Goal: Check status

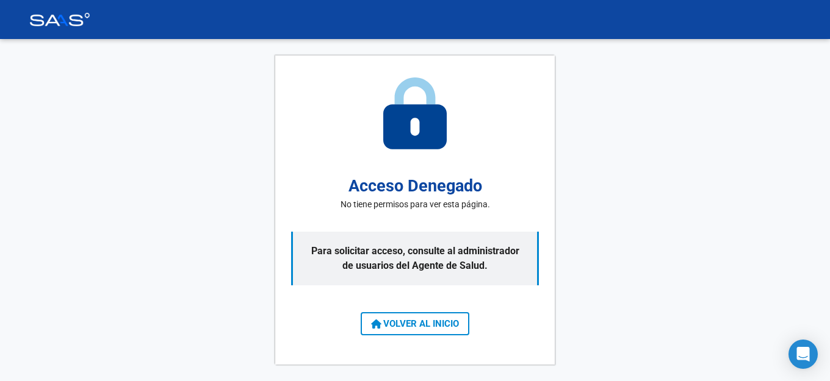
click at [420, 325] on span "VOLVER AL INICIO" at bounding box center [415, 323] width 88 height 11
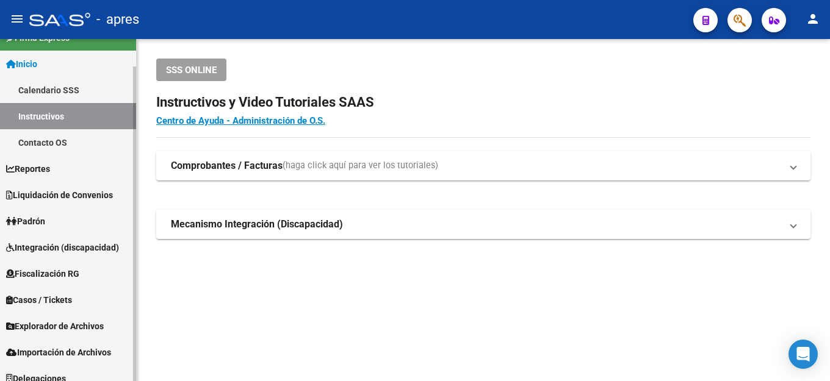
scroll to position [30, 0]
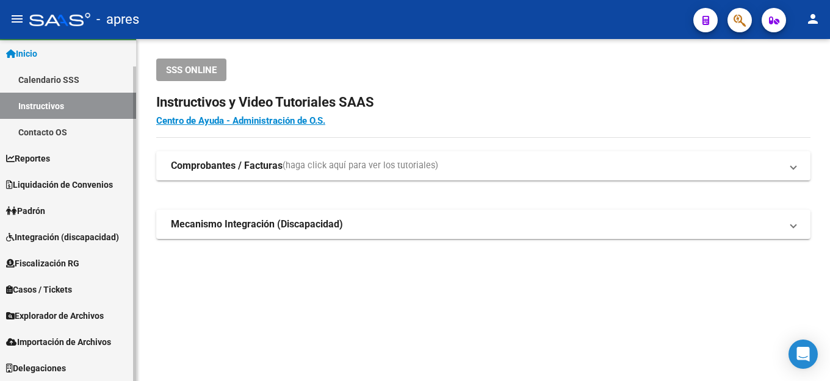
click at [48, 260] on span "Fiscalización RG" at bounding box center [42, 263] width 73 height 13
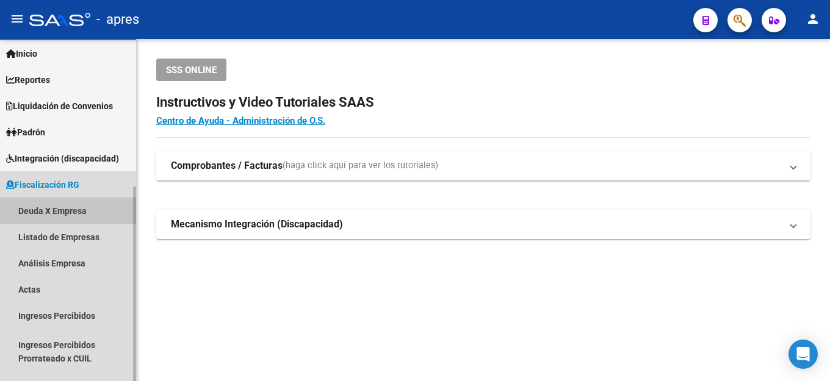
click at [64, 207] on link "Deuda X Empresa" at bounding box center [68, 211] width 136 height 26
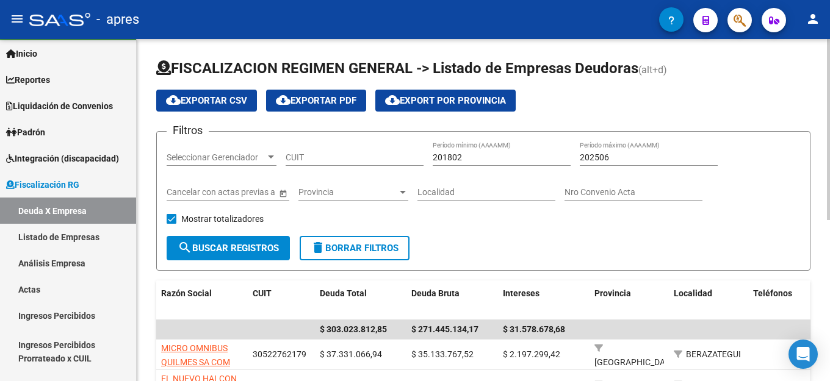
click at [382, 156] on input "CUIT" at bounding box center [354, 158] width 138 height 10
paste input "30-65233757-7"
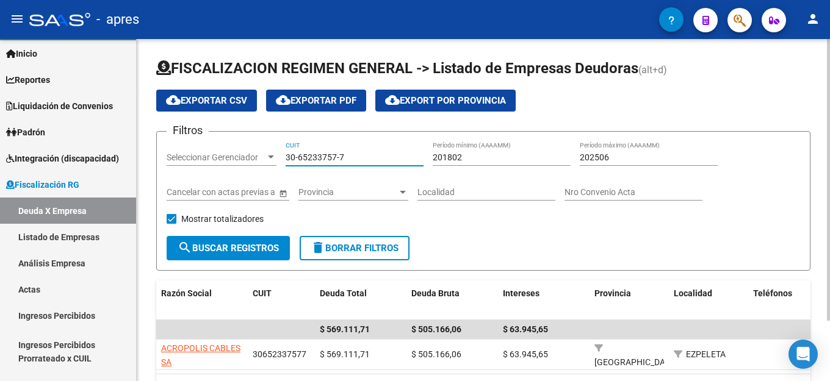
type input "30-65233757-7"
click at [627, 153] on input "202506" at bounding box center [649, 158] width 138 height 10
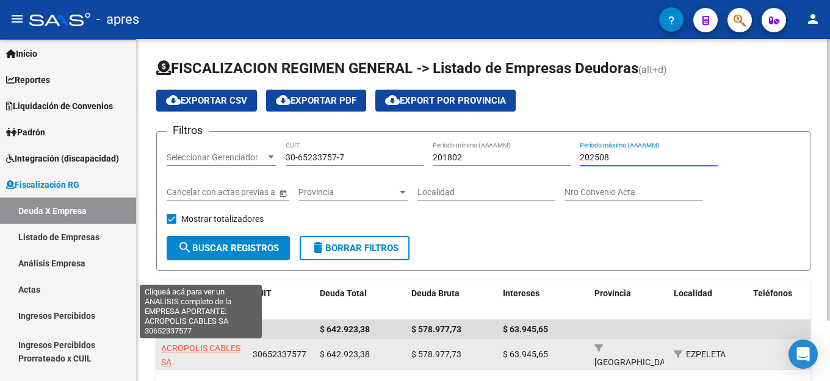
type input "202508"
click at [227, 348] on span "ACROPOLIS CABLES SA" at bounding box center [200, 355] width 79 height 24
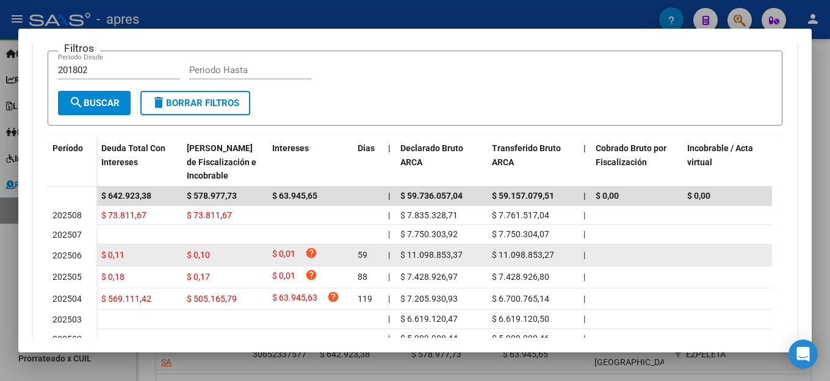
scroll to position [366, 0]
